Goal: Use online tool/utility

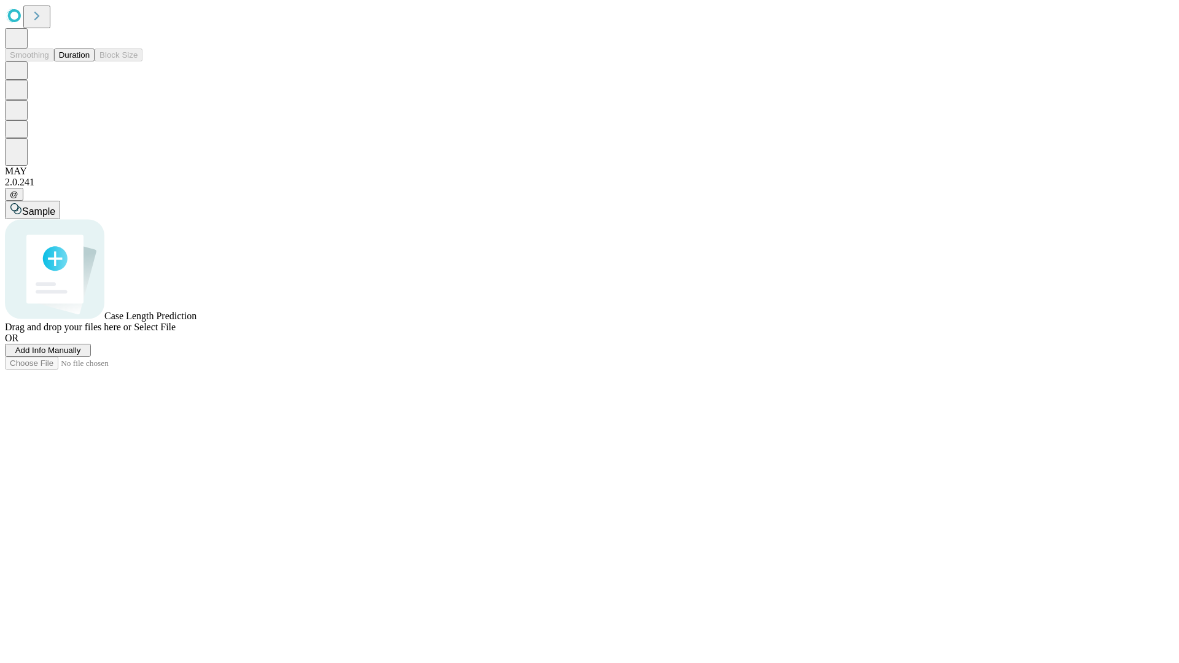
click at [90, 61] on button "Duration" at bounding box center [74, 55] width 41 height 13
click at [55, 206] on span "Sample" at bounding box center [38, 211] width 33 height 10
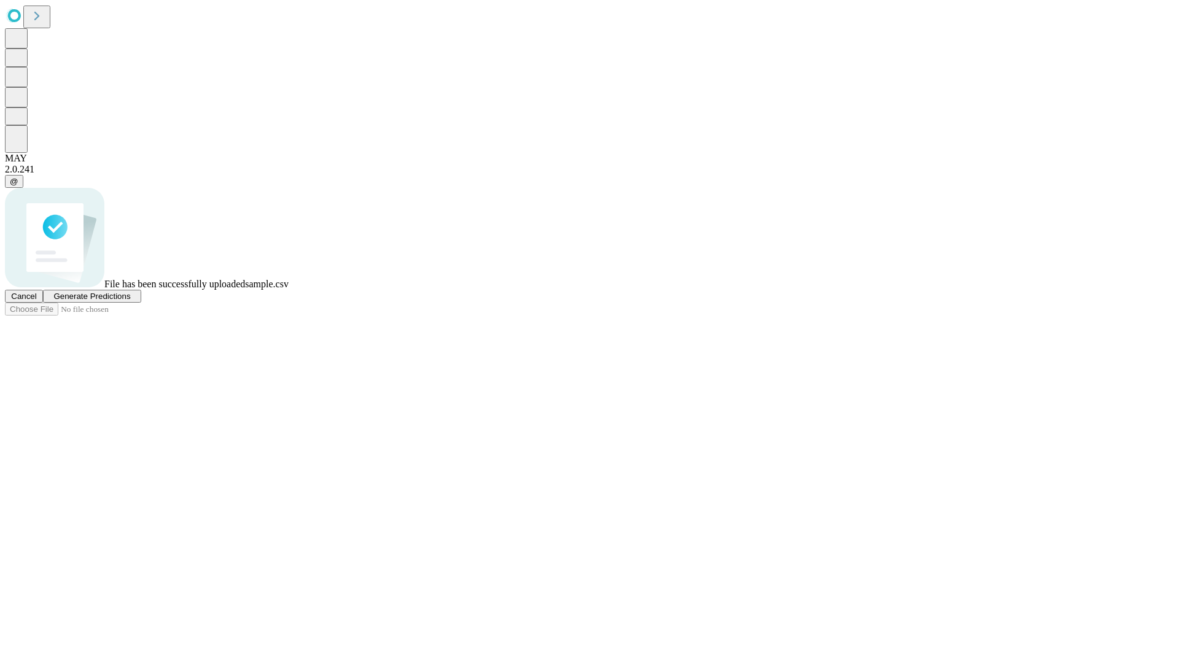
click at [130, 301] on span "Generate Predictions" at bounding box center [91, 296] width 77 height 9
